Goal: Task Accomplishment & Management: Complete application form

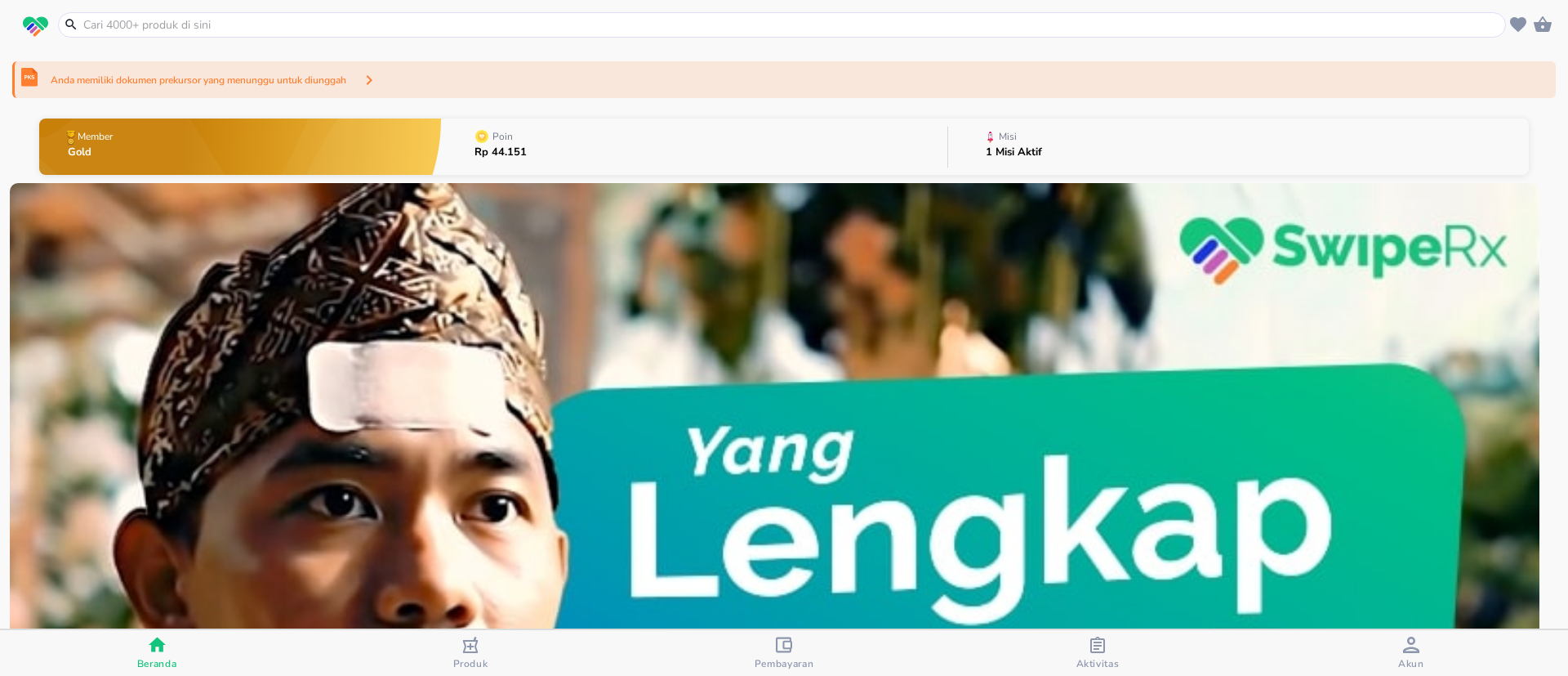
click at [217, 88] on div "Anda memiliki dokumen prekursor yang menunggu untuk diunggah" at bounding box center [199, 79] width 309 height 28
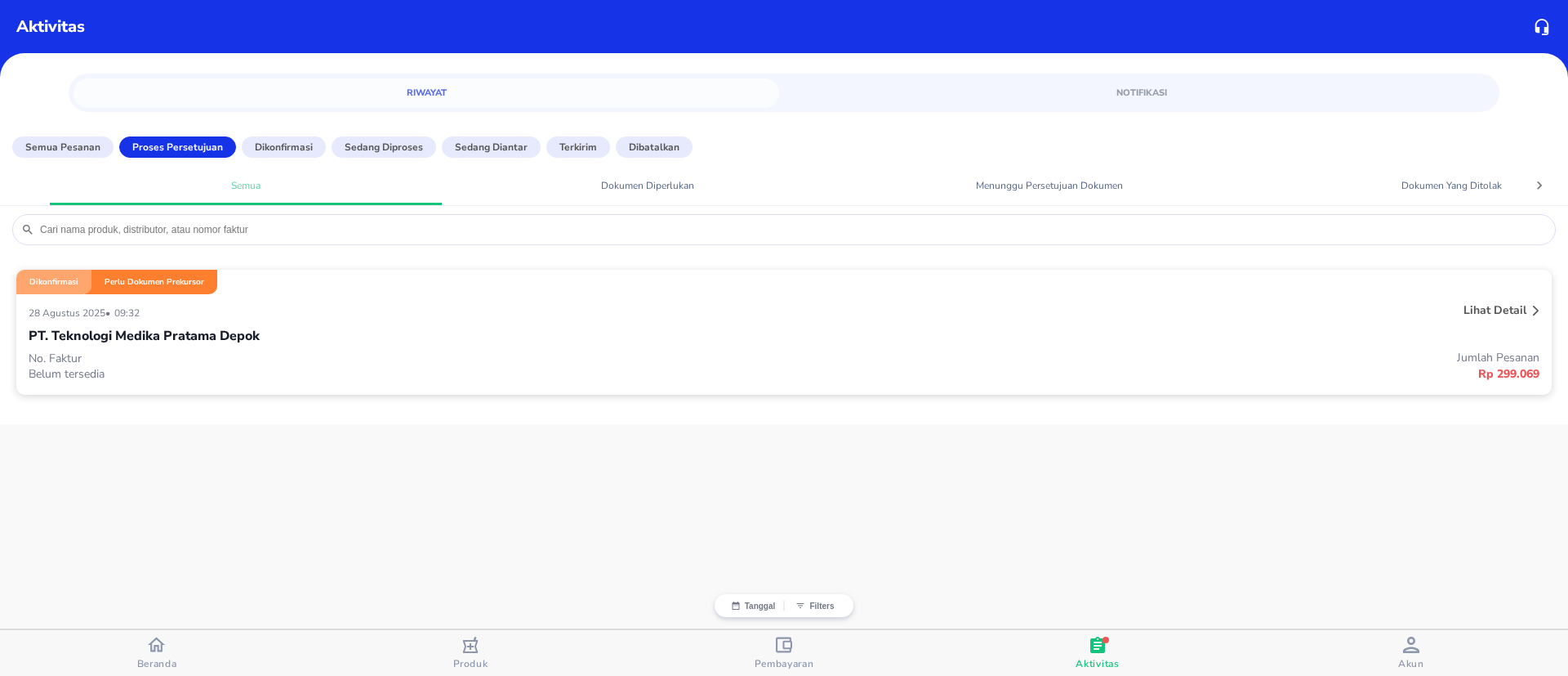
click at [191, 279] on p "Perlu Dokumen Prekursor" at bounding box center [154, 282] width 100 height 12
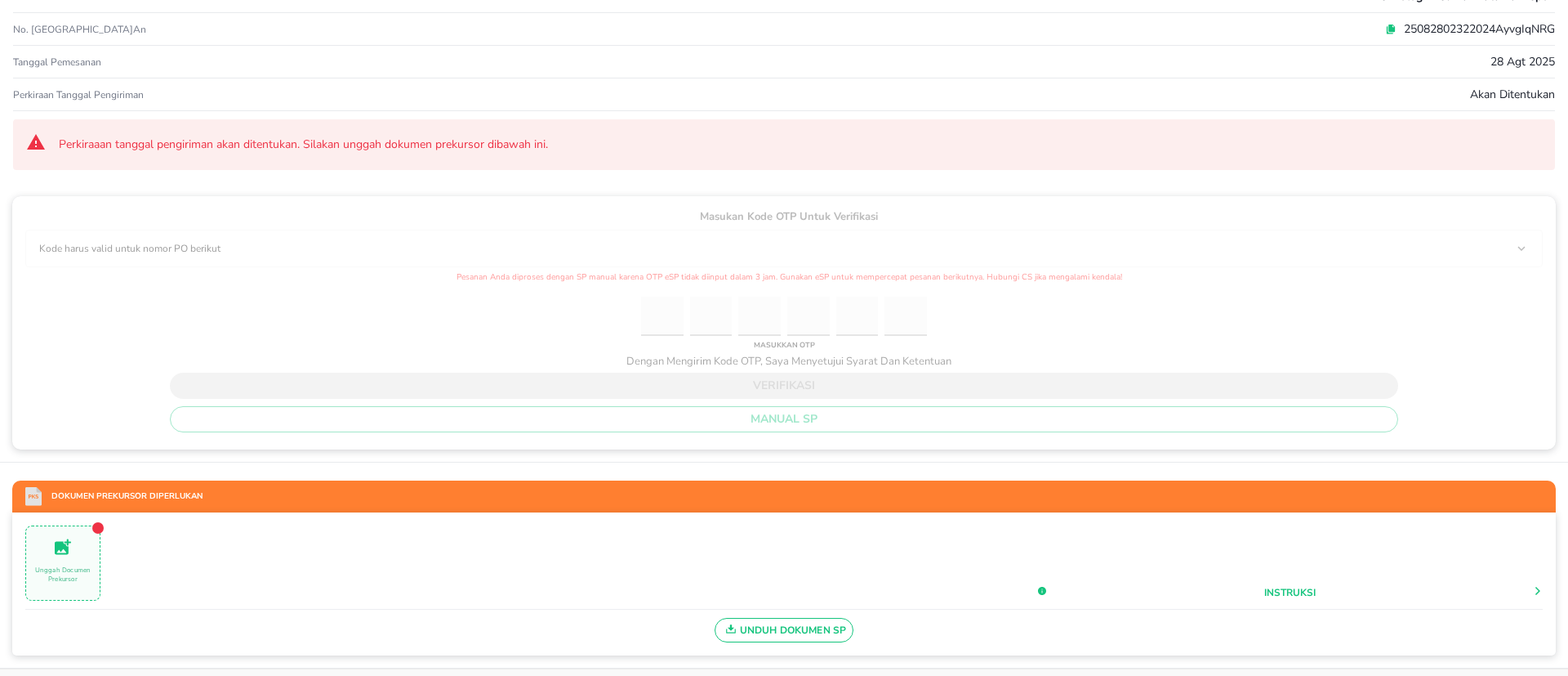
scroll to position [245, 0]
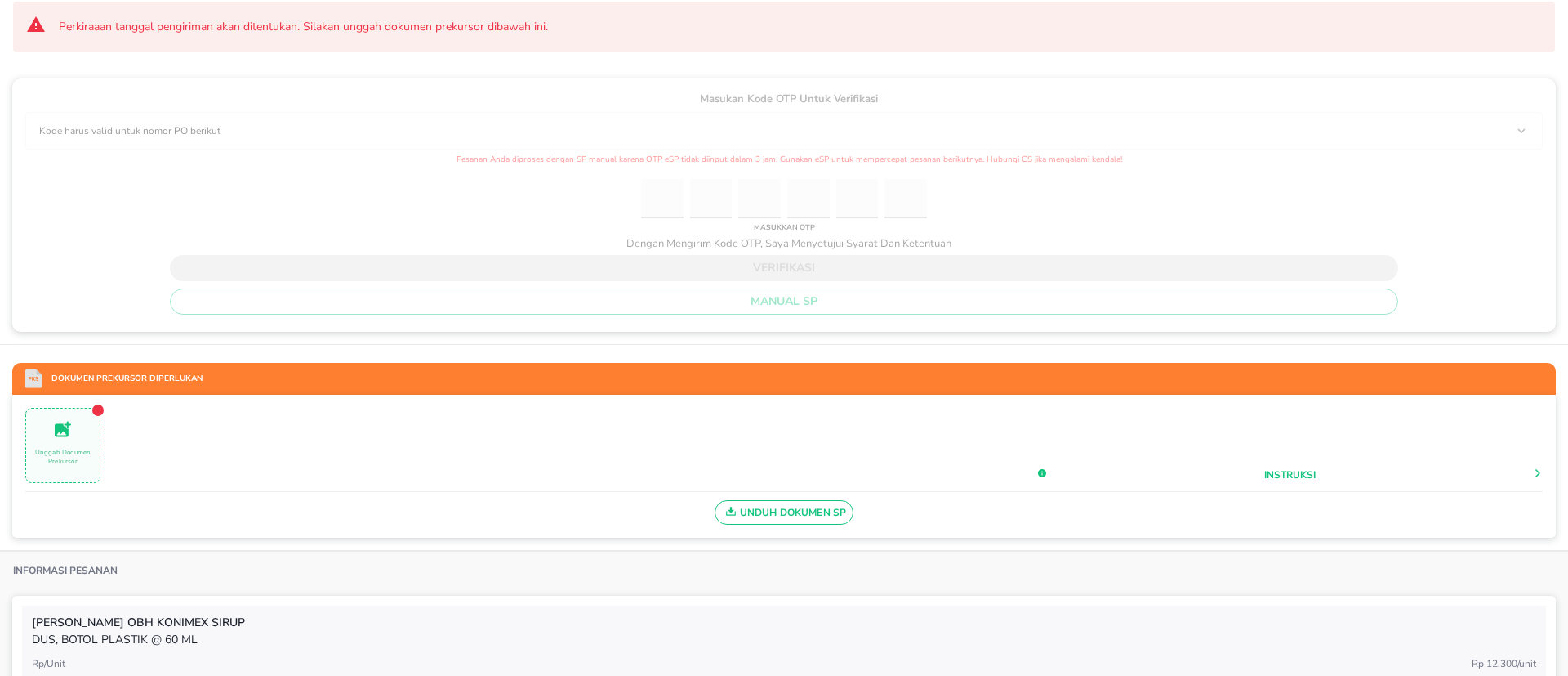
click at [61, 444] on span "Unggah Documen Prekursor" at bounding box center [63, 446] width 74 height 53
